Goal: Navigation & Orientation: Find specific page/section

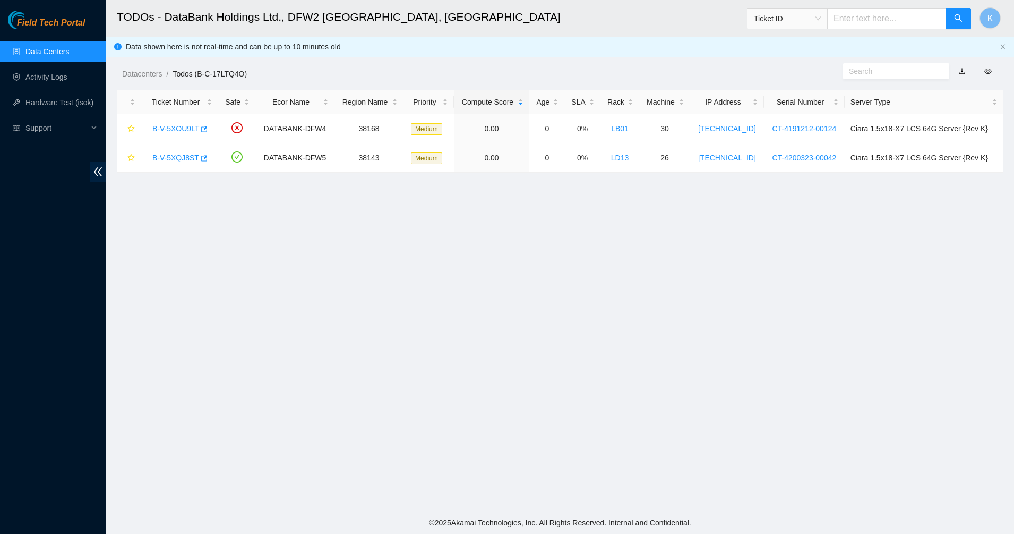
scroll to position [90, 0]
click at [61, 16] on div "Field Tech Portal" at bounding box center [53, 20] width 106 height 19
click at [59, 18] on span "Field Tech Portal" at bounding box center [51, 23] width 68 height 10
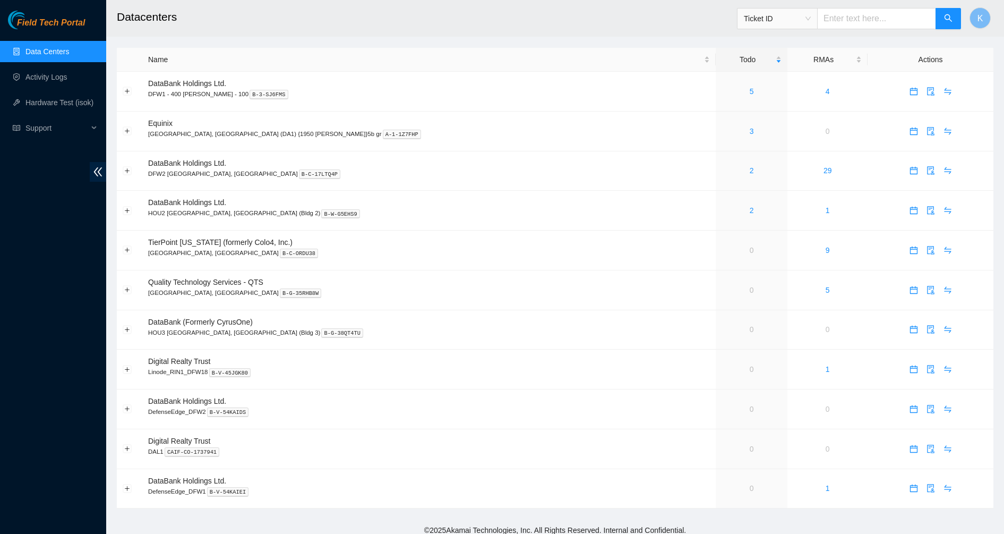
click at [51, 56] on link "Data Centers" at bounding box center [47, 51] width 44 height 8
click at [55, 32] on link "Field Tech Portal" at bounding box center [46, 26] width 77 height 14
